Goal: Check status: Check status

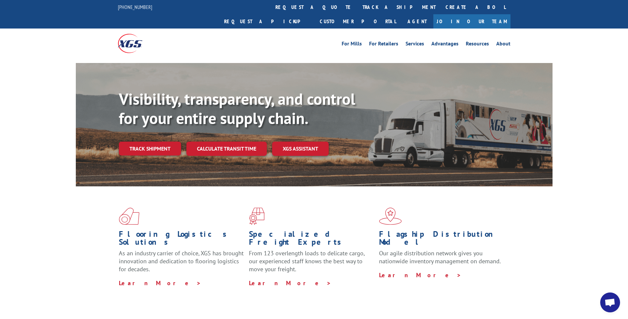
click at [358, 7] on link "track a shipment" at bounding box center [399, 7] width 83 height 14
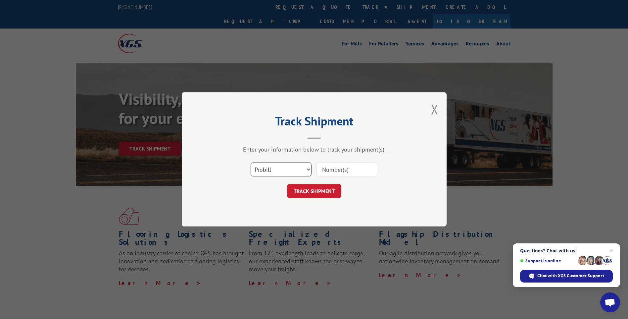
click at [265, 171] on select "Select category... Probill BOL PO" at bounding box center [281, 170] width 61 height 14
select select "po"
click at [251, 163] on select "Select category... Probill BOL PO" at bounding box center [281, 170] width 61 height 14
click at [333, 167] on input at bounding box center [347, 170] width 61 height 14
type input "TU006128"
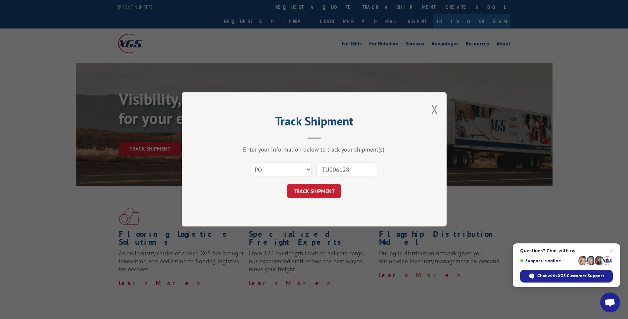
click button "TRACK SHIPMENT" at bounding box center [314, 191] width 54 height 14
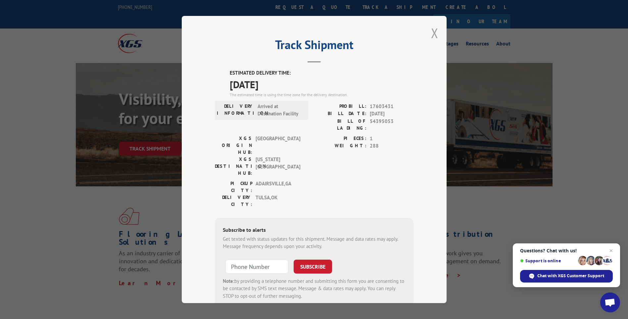
click at [433, 31] on button "Close modal" at bounding box center [434, 33] width 7 height 18
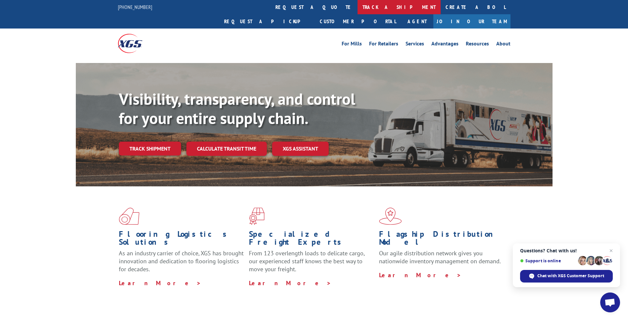
click at [358, 4] on link "track a shipment" at bounding box center [399, 7] width 83 height 14
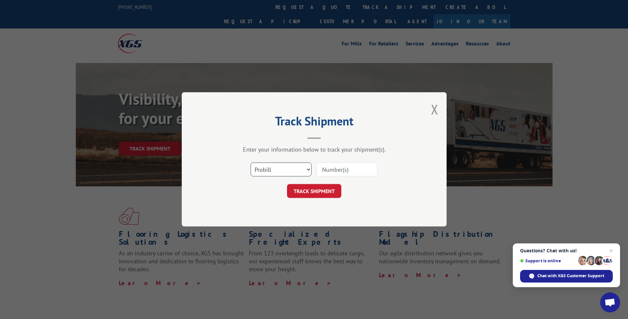
click at [266, 171] on select "Select category... Probill BOL PO" at bounding box center [281, 170] width 61 height 14
select select "po"
click at [251, 163] on select "Select category... Probill BOL PO" at bounding box center [281, 170] width 61 height 14
click at [336, 170] on input at bounding box center [347, 170] width 61 height 14
type input "TU006110"
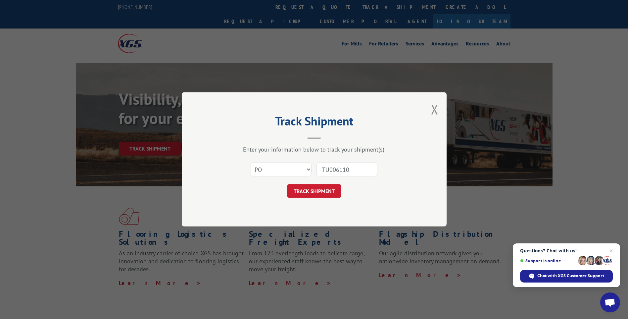
click button "TRACK SHIPMENT" at bounding box center [314, 191] width 54 height 14
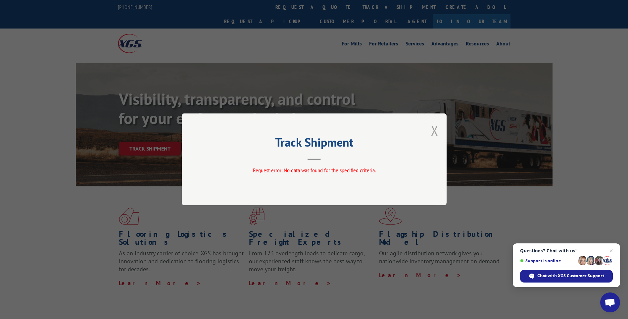
click at [437, 131] on button "Close modal" at bounding box center [434, 131] width 7 height 18
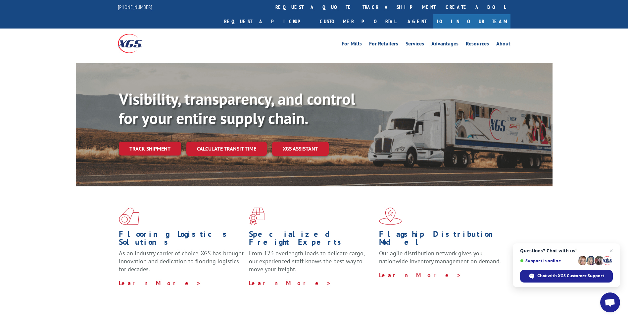
click at [358, 8] on link "track a shipment" at bounding box center [399, 7] width 83 height 14
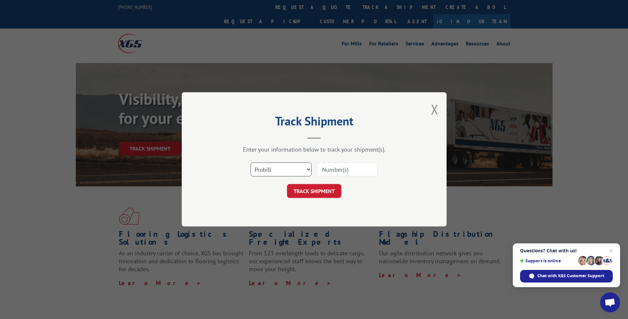
drag, startPoint x: 289, startPoint y: 171, endPoint x: 287, endPoint y: 176, distance: 5.7
click at [289, 171] on select "Select category... Probill BOL PO" at bounding box center [281, 170] width 61 height 14
select select "po"
click at [251, 163] on select "Select category... Probill BOL PO" at bounding box center [281, 170] width 61 height 14
click at [336, 171] on input at bounding box center [347, 170] width 61 height 14
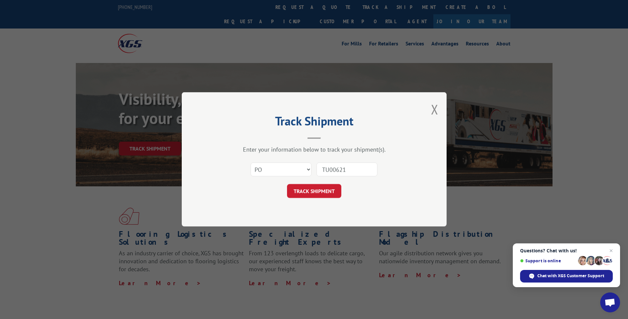
type input "TU006210"
click button "TRACK SHIPMENT" at bounding box center [314, 191] width 54 height 14
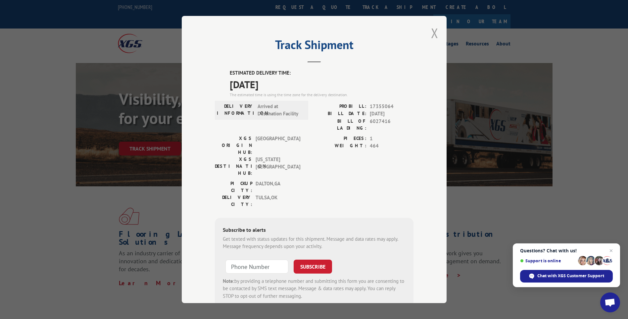
click at [433, 30] on button "Close modal" at bounding box center [434, 33] width 7 height 18
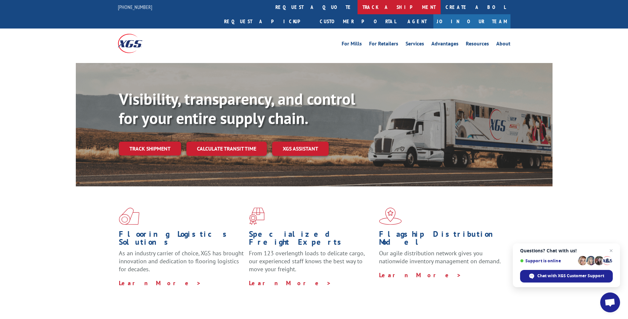
click at [358, 5] on link "track a shipment" at bounding box center [399, 7] width 83 height 14
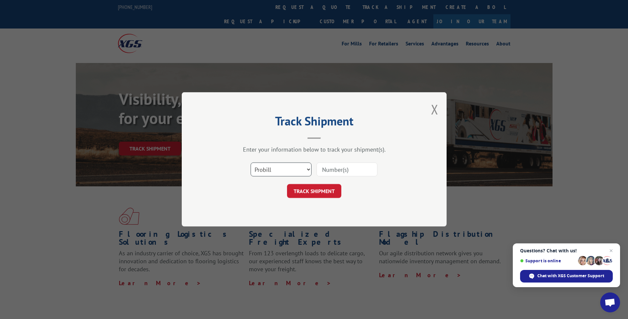
click at [262, 169] on select "Select category... Probill BOL PO" at bounding box center [281, 170] width 61 height 14
select select "po"
click at [251, 163] on select "Select category... Probill BOL PO" at bounding box center [281, 170] width 61 height 14
click at [327, 167] on input at bounding box center [347, 170] width 61 height 14
type input "TU006233"
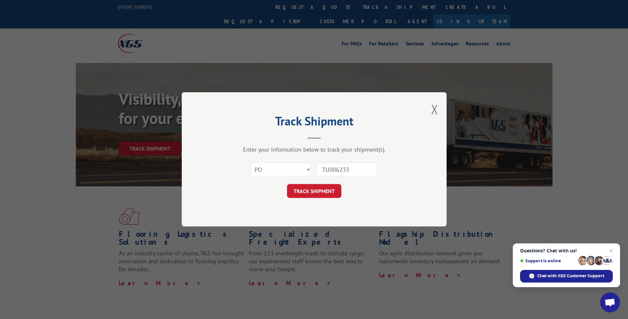
click button "TRACK SHIPMENT" at bounding box center [314, 191] width 54 height 14
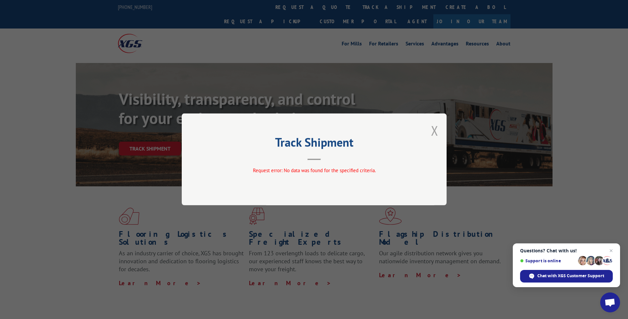
click at [433, 134] on button "Close modal" at bounding box center [434, 131] width 7 height 18
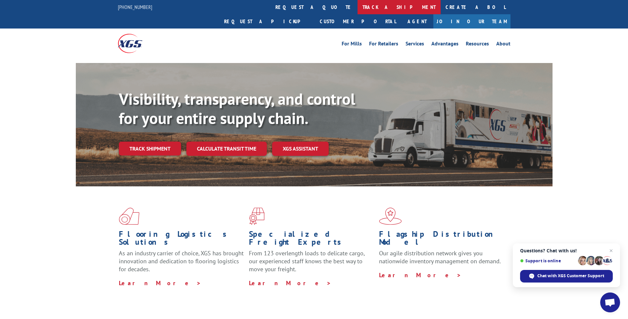
drag, startPoint x: 286, startPoint y: 6, endPoint x: 287, endPoint y: 11, distance: 5.7
click at [358, 6] on link "track a shipment" at bounding box center [399, 7] width 83 height 14
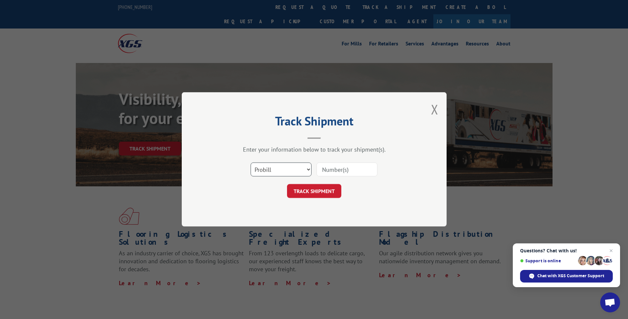
drag, startPoint x: 284, startPoint y: 167, endPoint x: 279, endPoint y: 177, distance: 11.3
click at [284, 167] on select "Select category... Probill BOL PO" at bounding box center [281, 170] width 61 height 14
select select "po"
click at [251, 163] on select "Select category... Probill BOL PO" at bounding box center [281, 170] width 61 height 14
click at [340, 174] on input at bounding box center [347, 170] width 61 height 14
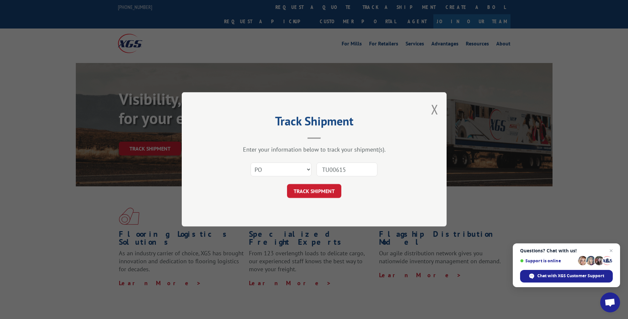
type input "TU006157"
click button "TRACK SHIPMENT" at bounding box center [314, 191] width 54 height 14
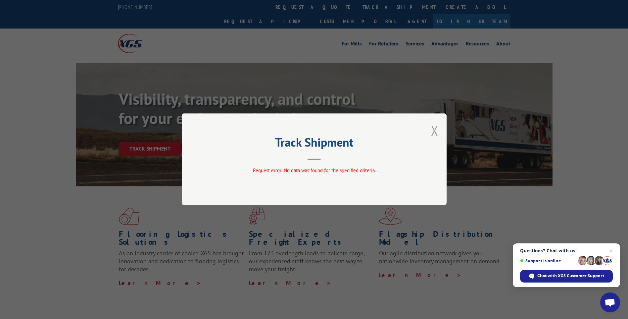
click at [434, 131] on button "Close modal" at bounding box center [434, 131] width 7 height 18
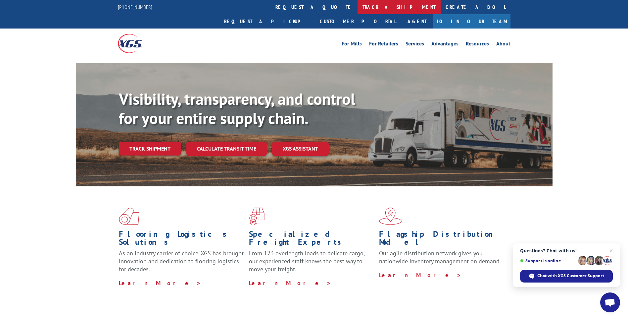
click at [358, 6] on link "track a shipment" at bounding box center [399, 7] width 83 height 14
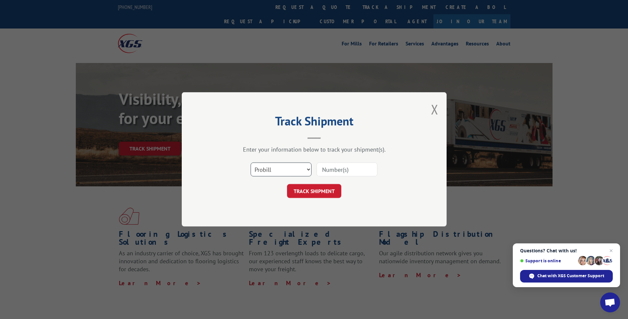
click at [271, 169] on select "Select category... Probill BOL PO" at bounding box center [281, 170] width 61 height 14
select select "po"
click at [251, 163] on select "Select category... Probill BOL PO" at bounding box center [281, 170] width 61 height 14
click at [330, 169] on input at bounding box center [347, 170] width 61 height 14
type input "TU006024"
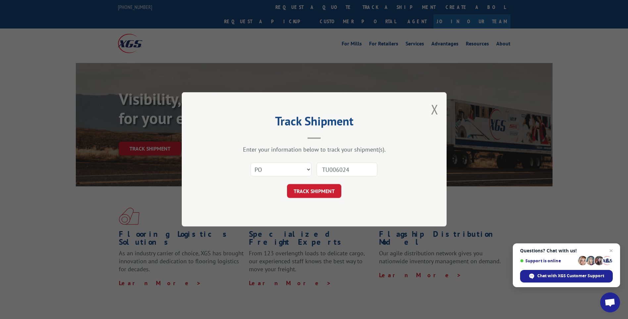
click button "TRACK SHIPMENT" at bounding box center [314, 191] width 54 height 14
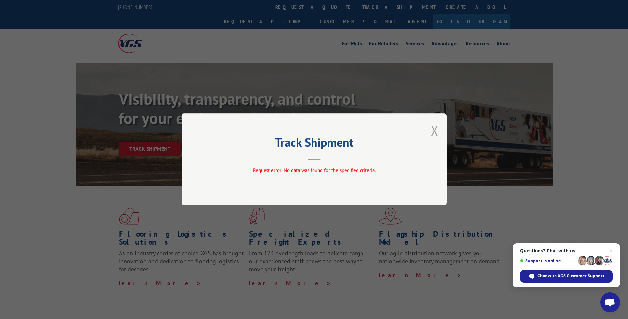
click at [433, 129] on button "Close modal" at bounding box center [434, 131] width 7 height 18
